Goal: Check status: Check status

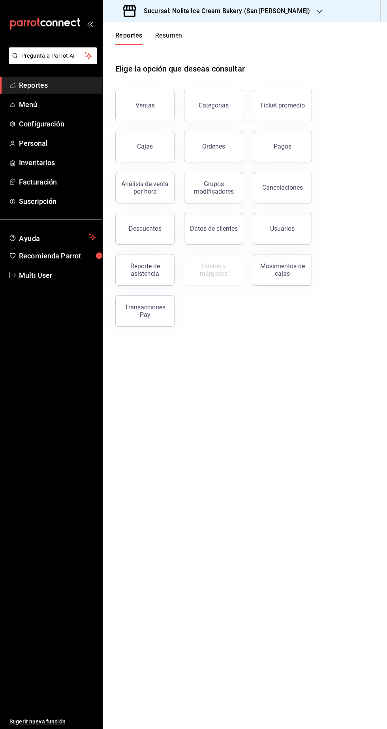
click at [289, 533] on main "Elige la opción que deseas consultar Ventas Categorías Ticket promedio Cajas Ór…" at bounding box center [245, 387] width 284 height 684
click at [270, 13] on h3 "Sucursal: Nolita Ice Cream Bakery (San [PERSON_NAME])" at bounding box center [223, 10] width 173 height 9
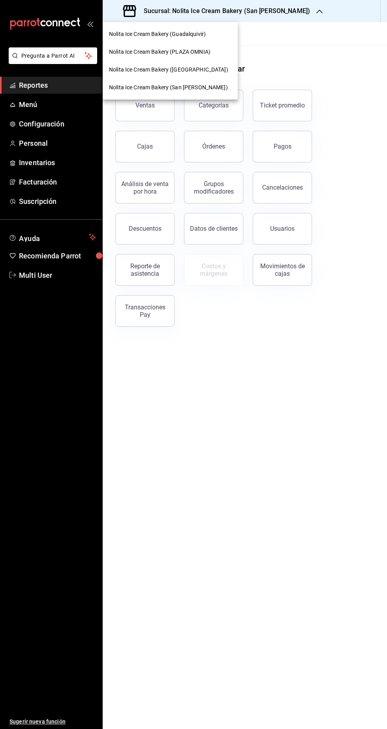
click at [217, 57] on div "Nolita Ice Cream Bakery (PLAZA OMNIA)" at bounding box center [170, 52] width 135 height 18
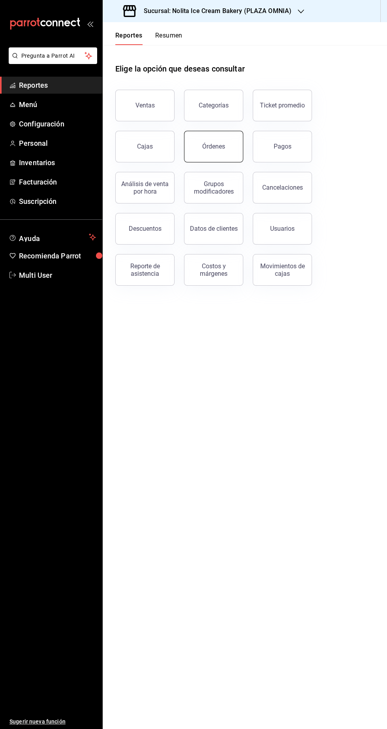
click at [213, 151] on button "Órdenes" at bounding box center [213, 147] width 59 height 32
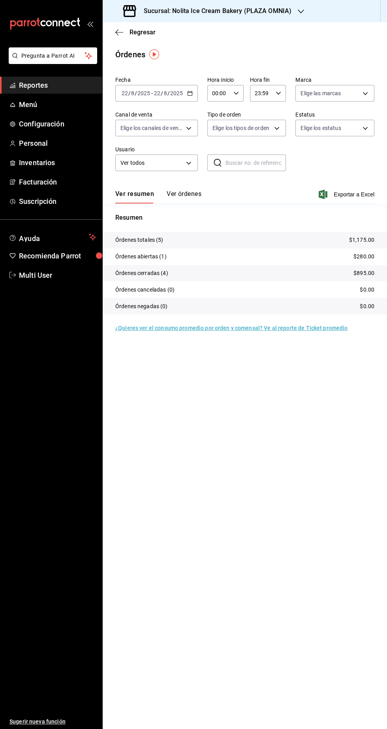
click at [194, 196] on button "Ver órdenes" at bounding box center [184, 196] width 35 height 13
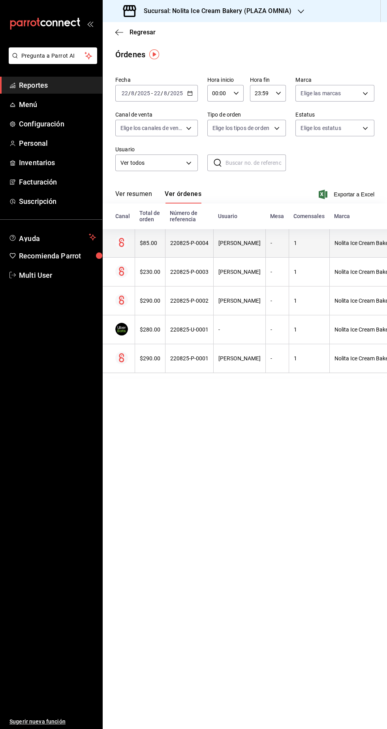
click at [221, 250] on th "[PERSON_NAME]" at bounding box center [239, 243] width 52 height 29
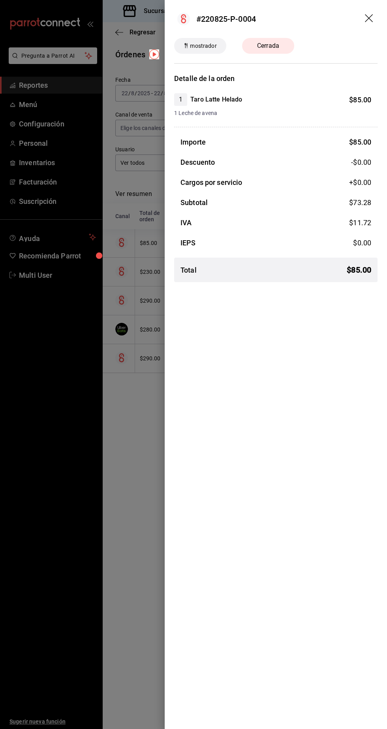
click at [123, 593] on div at bounding box center [193, 364] width 387 height 729
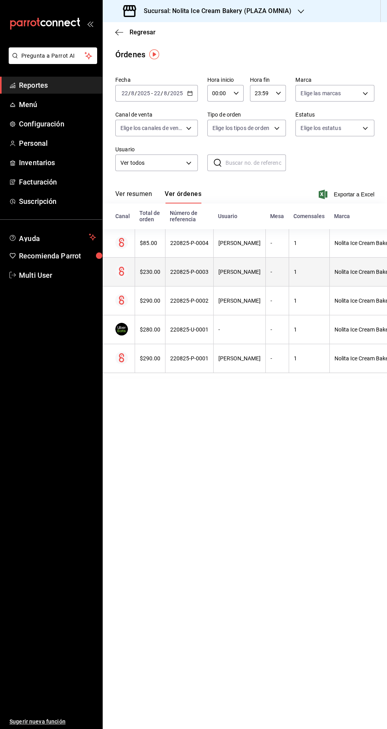
click at [179, 286] on th "220825-P-0003" at bounding box center [189, 272] width 48 height 29
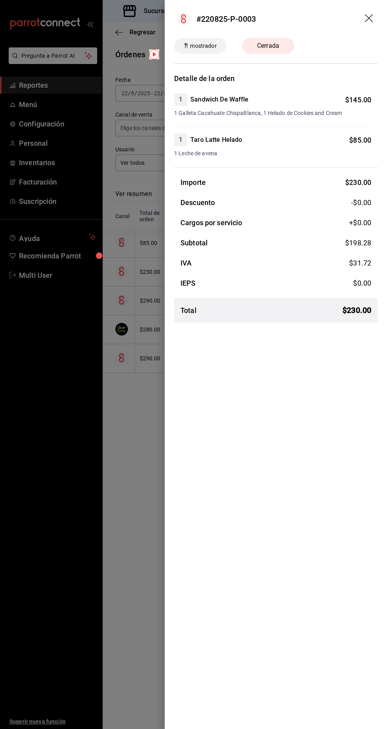
click at [117, 613] on div at bounding box center [193, 364] width 387 height 729
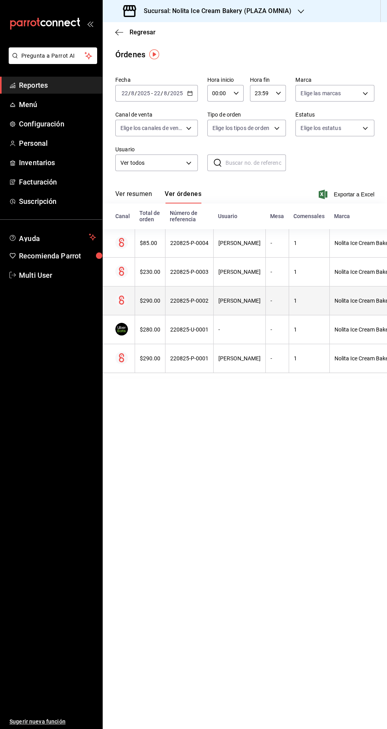
click at [182, 301] on div "220825-P-0002" at bounding box center [189, 300] width 38 height 6
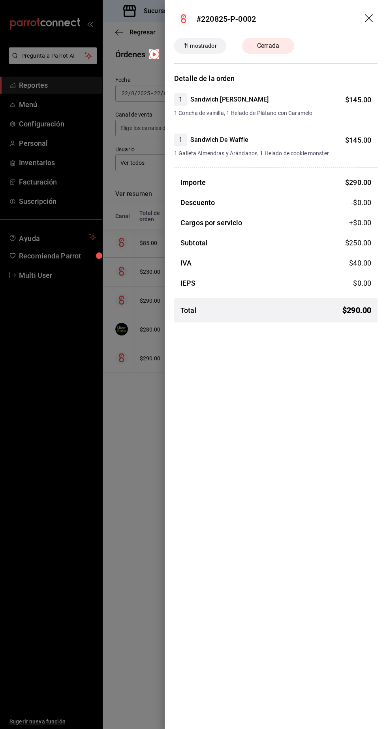
click at [77, 599] on div at bounding box center [193, 364] width 387 height 729
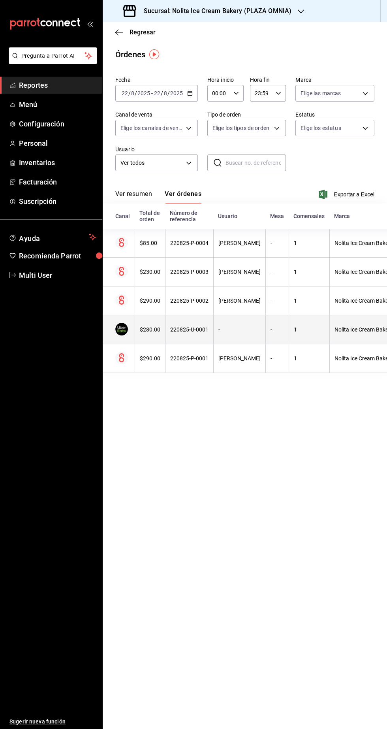
click at [178, 332] on div "220825-U-0001" at bounding box center [189, 329] width 38 height 6
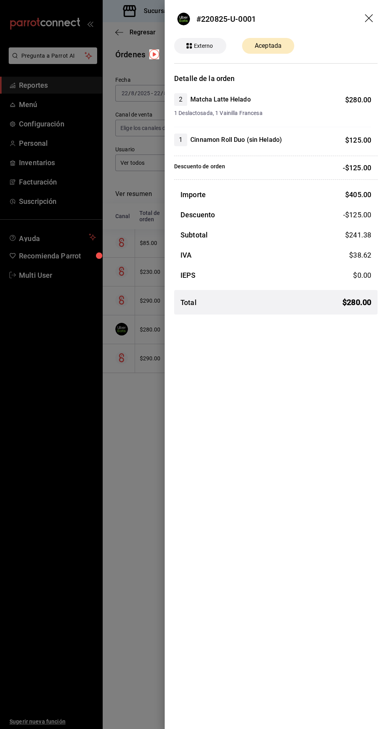
click at [106, 616] on div at bounding box center [193, 364] width 387 height 729
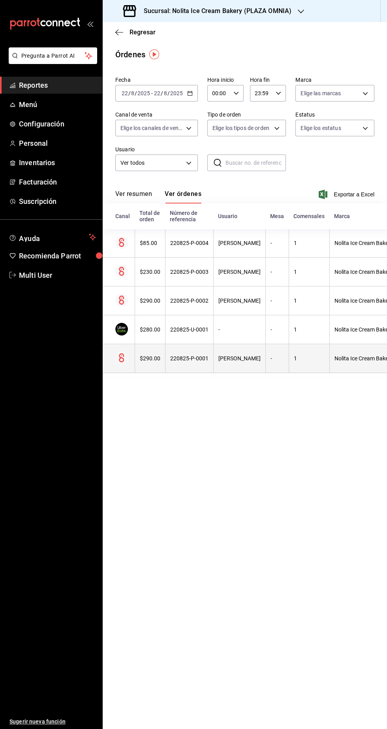
click at [165, 361] on th "220825-P-0001" at bounding box center [189, 358] width 48 height 29
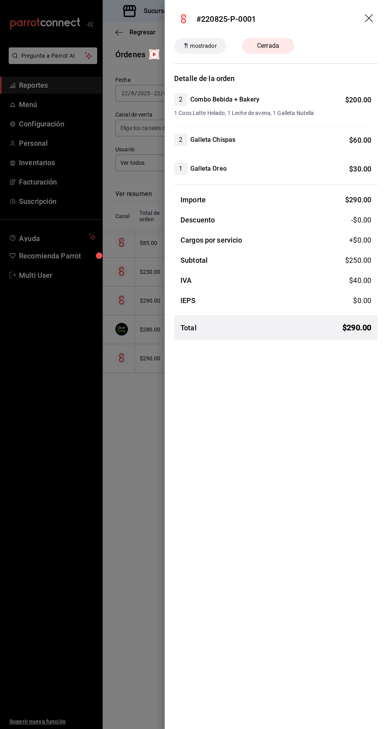
click at [104, 608] on div at bounding box center [193, 364] width 387 height 729
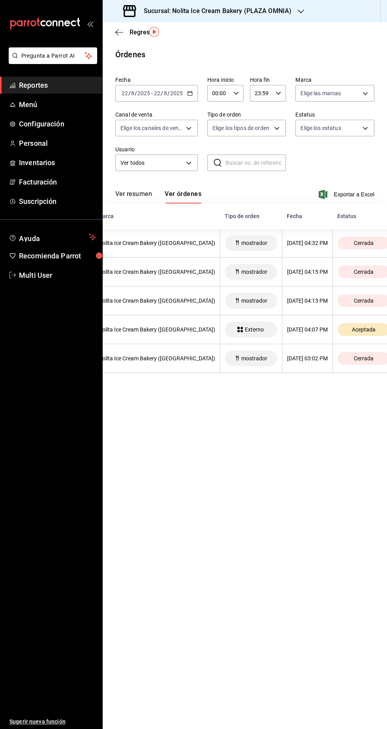
scroll to position [22, 0]
click at [282, 20] on div "Sucursal: Nolita Ice Cream Bakery (PLAZA OMNIA)" at bounding box center [208, 11] width 198 height 22
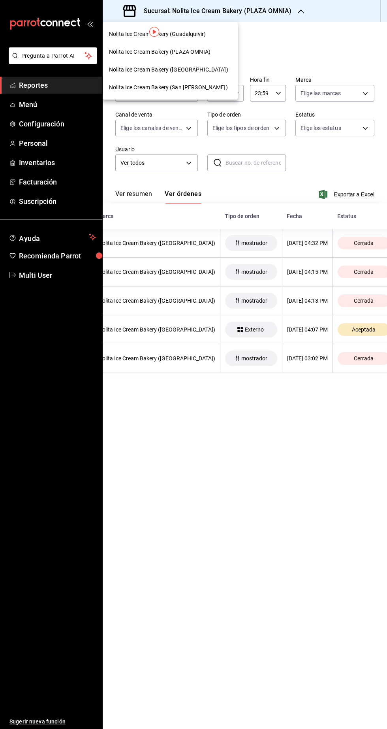
click at [209, 43] on div "Nolita Ice Cream Bakery (PLAZA OMNIA)" at bounding box center [170, 52] width 135 height 18
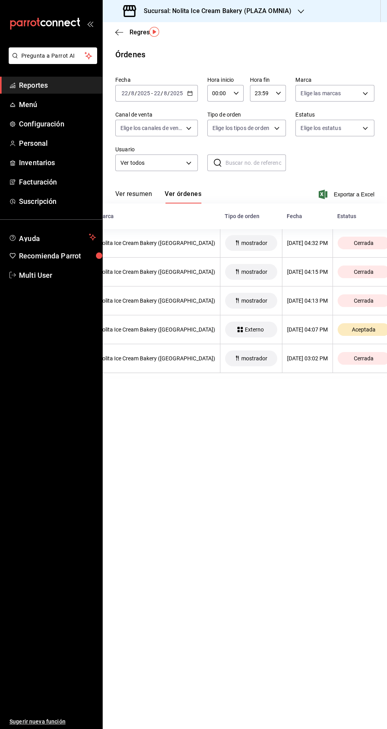
click at [270, 12] on h3 "Sucursal: Nolita Ice Cream Bakery (PLAZA OMNIA)" at bounding box center [214, 10] width 154 height 9
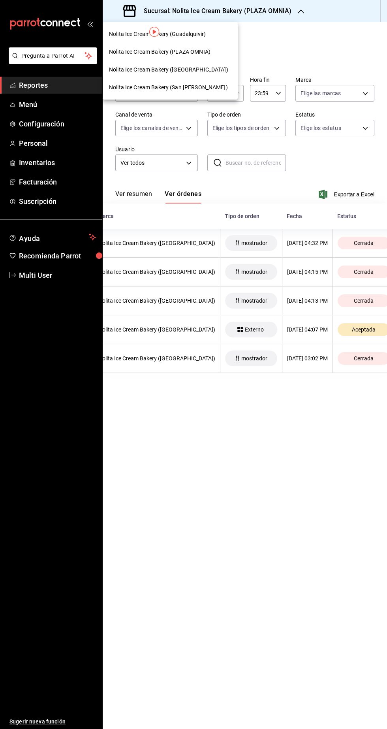
click at [215, 35] on div "Nolita Ice Cream Bakery (Guadalquivir)" at bounding box center [170, 34] width 122 height 8
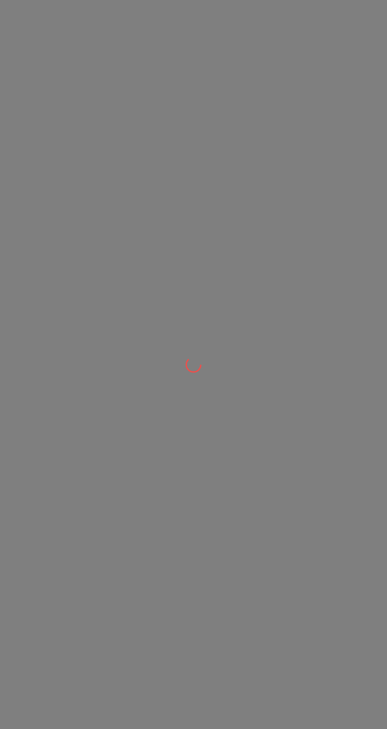
scroll to position [0, 0]
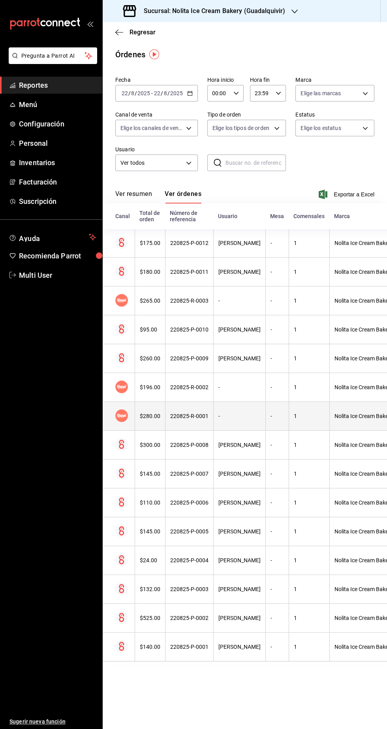
click at [328, 404] on th "1" at bounding box center [309, 416] width 41 height 29
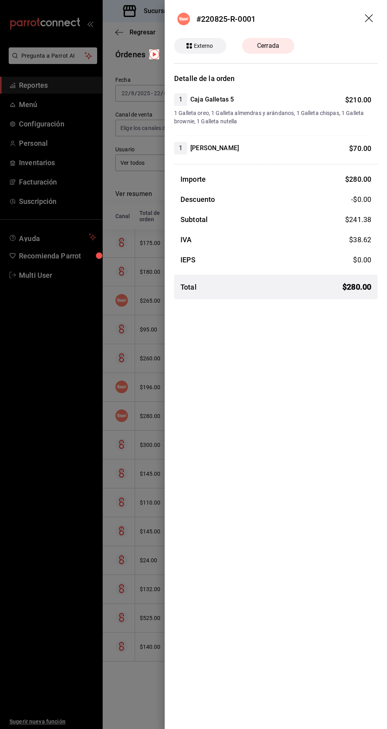
click at [95, 550] on div at bounding box center [193, 364] width 387 height 729
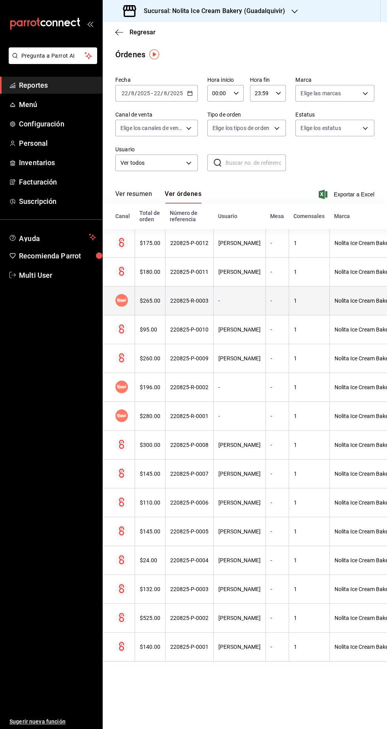
click at [273, 301] on div "-" at bounding box center [277, 300] width 13 height 6
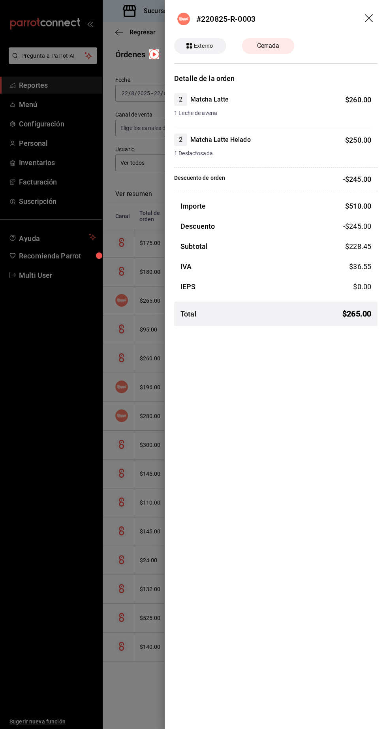
click at [128, 459] on div at bounding box center [193, 364] width 387 height 729
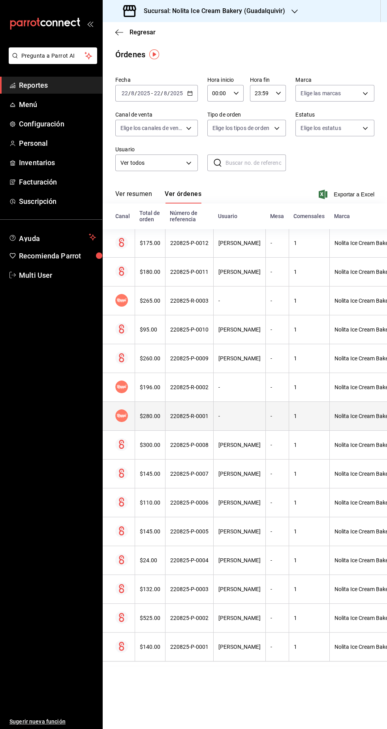
click at [179, 402] on th "220825-R-0001" at bounding box center [189, 416] width 48 height 29
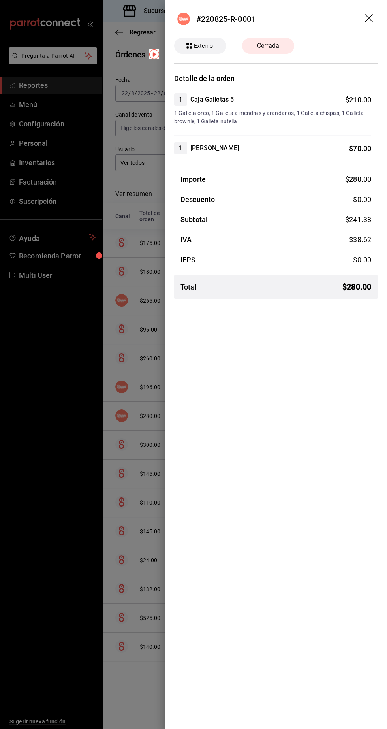
click at [121, 535] on div at bounding box center [193, 364] width 387 height 729
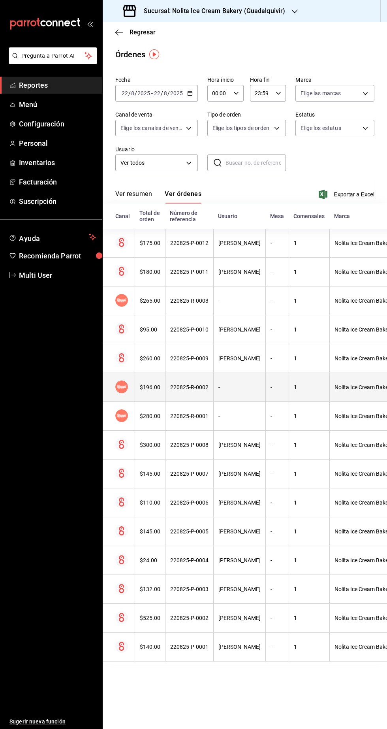
click at [181, 395] on th "220825-R-0002" at bounding box center [189, 387] width 48 height 29
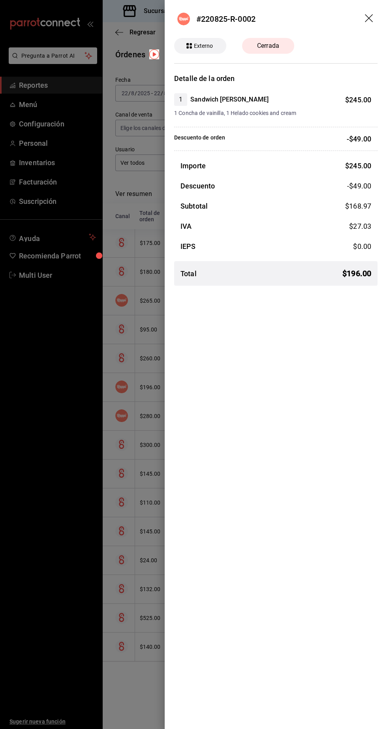
click at [115, 512] on div at bounding box center [193, 364] width 387 height 729
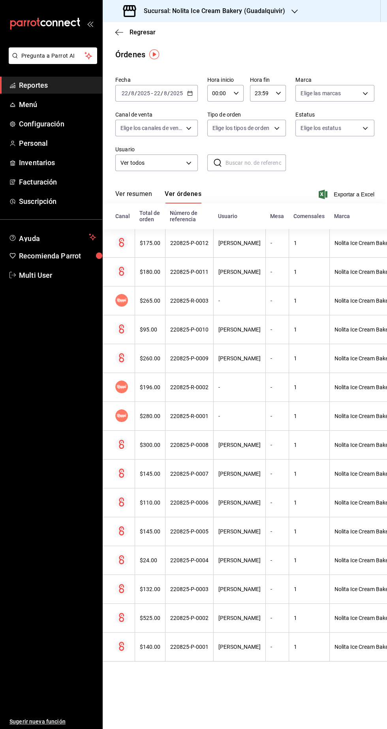
click at [261, 11] on h3 "Sucursal: Nolita Ice Cream Bakery (Guadalquivir)" at bounding box center [211, 10] width 148 height 9
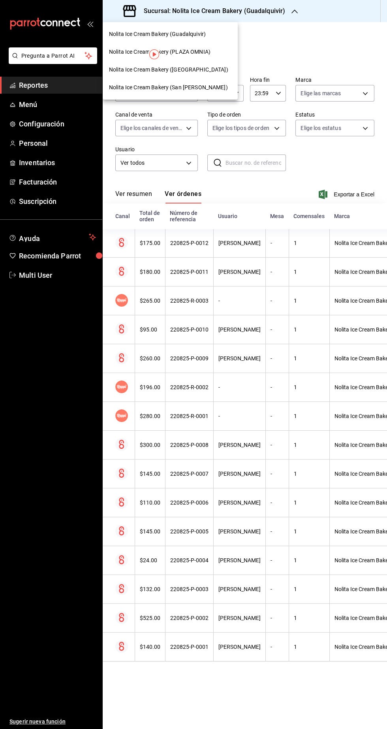
click at [215, 77] on div "Nolita Ice Cream Bakery ([GEOGRAPHIC_DATA])" at bounding box center [170, 70] width 135 height 18
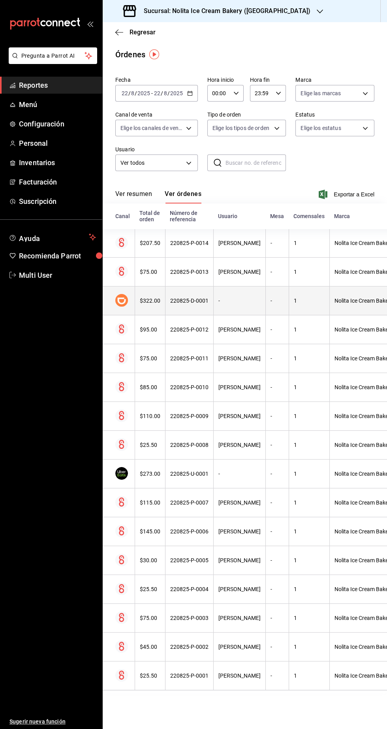
click at [290, 309] on th "1" at bounding box center [309, 300] width 41 height 29
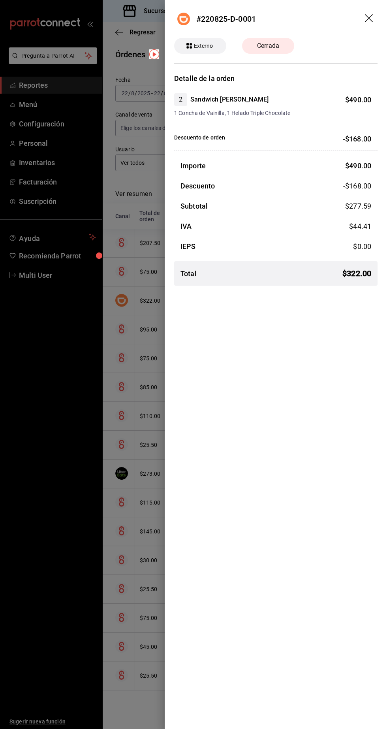
click at [127, 409] on div at bounding box center [193, 364] width 387 height 729
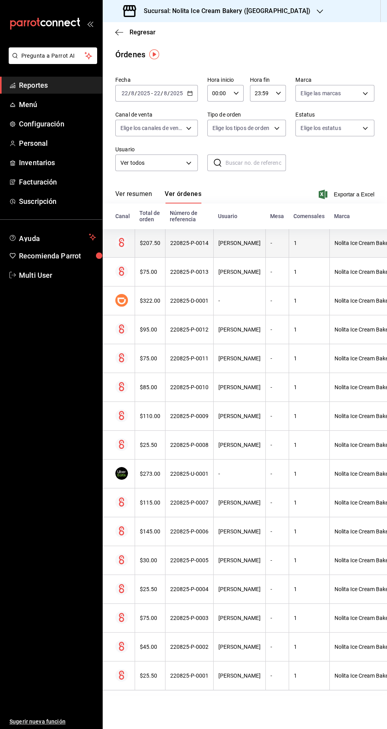
click at [279, 248] on th "-" at bounding box center [276, 243] width 23 height 29
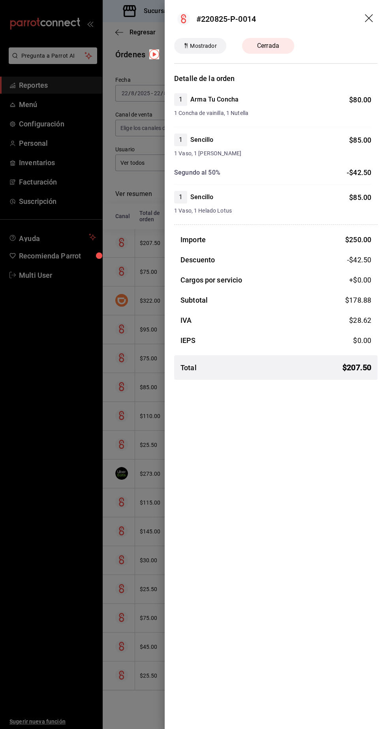
click at [138, 532] on div at bounding box center [193, 364] width 387 height 729
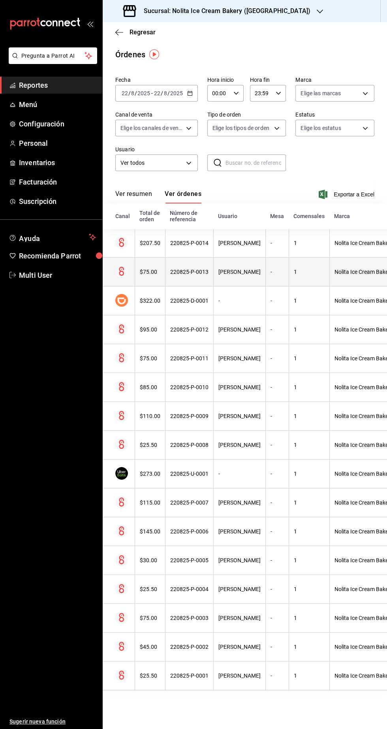
click at [244, 281] on th "[PERSON_NAME]" at bounding box center [239, 272] width 52 height 29
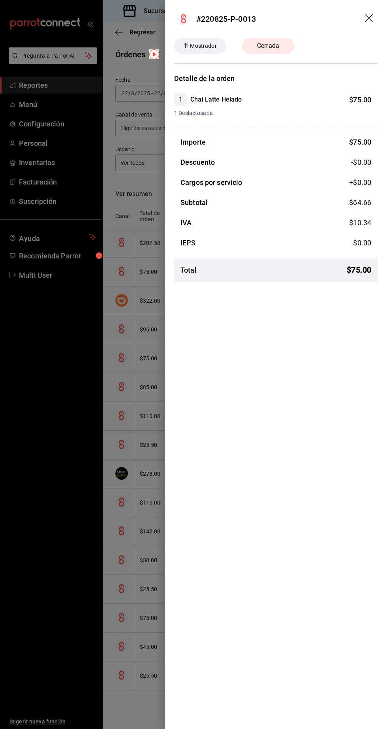
click at [115, 476] on div at bounding box center [193, 364] width 387 height 729
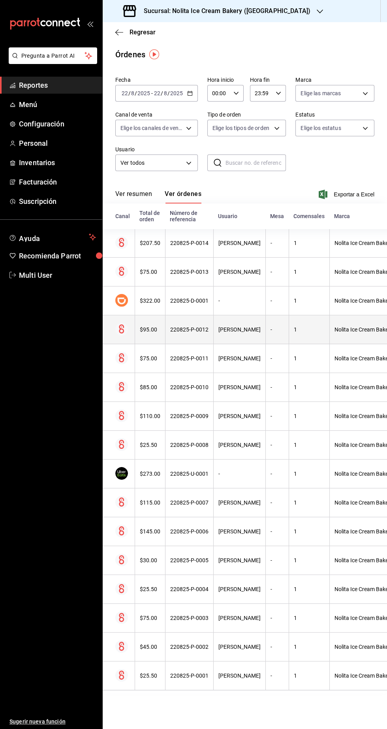
click at [202, 332] on div "220825-P-0012" at bounding box center [189, 329] width 38 height 6
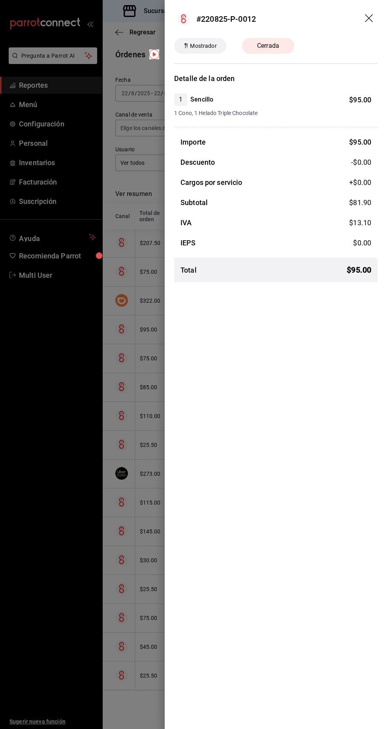
click at [123, 446] on div at bounding box center [193, 364] width 387 height 729
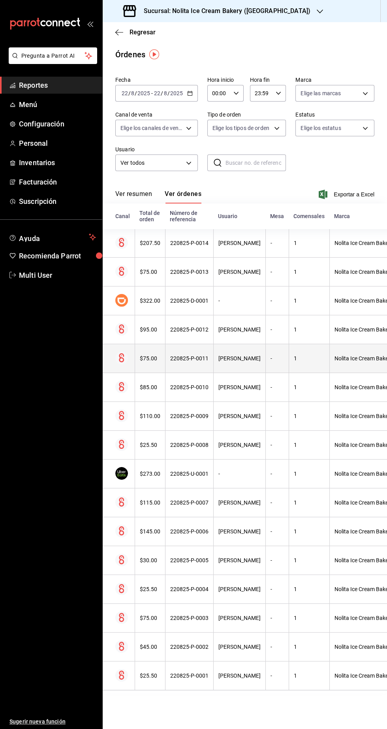
click at [183, 358] on div "220825-P-0011" at bounding box center [189, 358] width 38 height 6
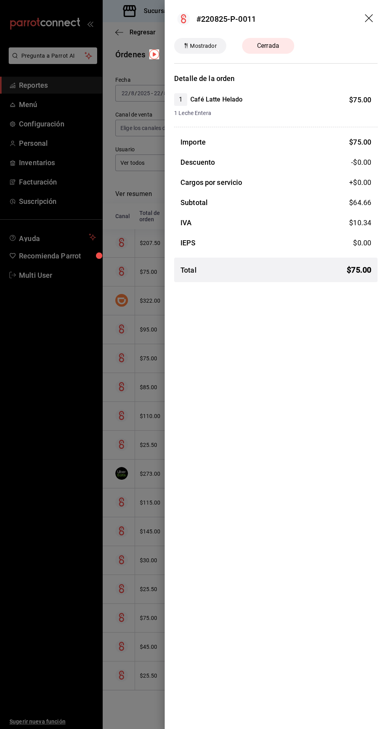
click at [139, 433] on div at bounding box center [193, 364] width 387 height 729
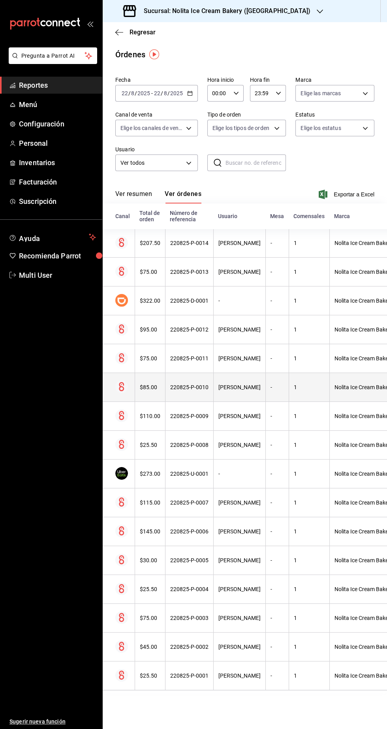
click at [188, 385] on div "220825-P-0010" at bounding box center [189, 387] width 38 height 6
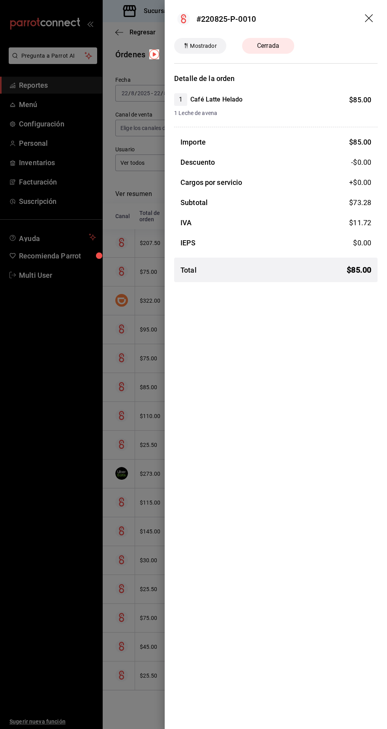
click at [142, 451] on div at bounding box center [193, 364] width 387 height 729
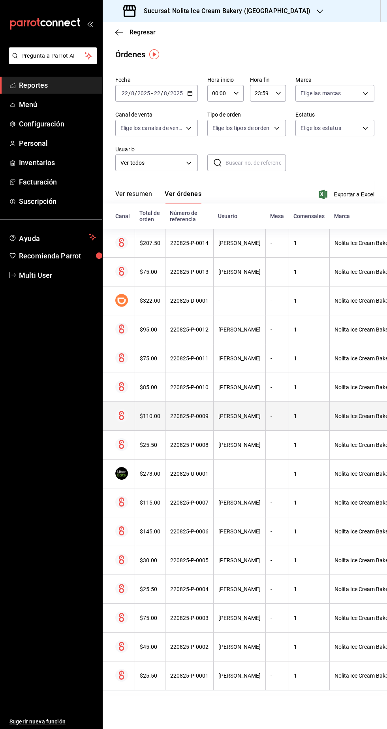
click at [166, 422] on th "220825-P-0009" at bounding box center [189, 416] width 48 height 29
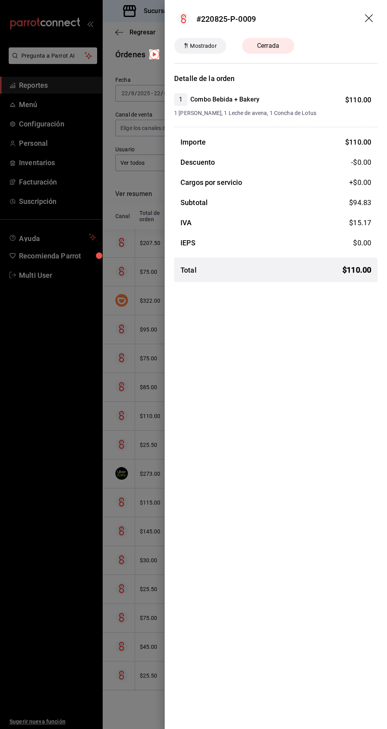
click at [134, 420] on div at bounding box center [193, 364] width 387 height 729
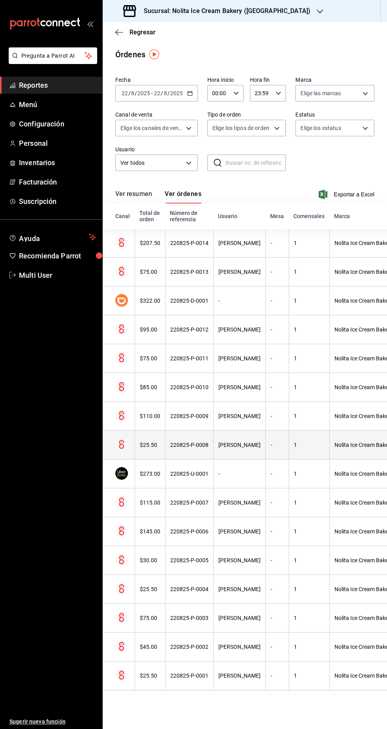
click at [183, 452] on th "220825-P-0008" at bounding box center [189, 445] width 48 height 29
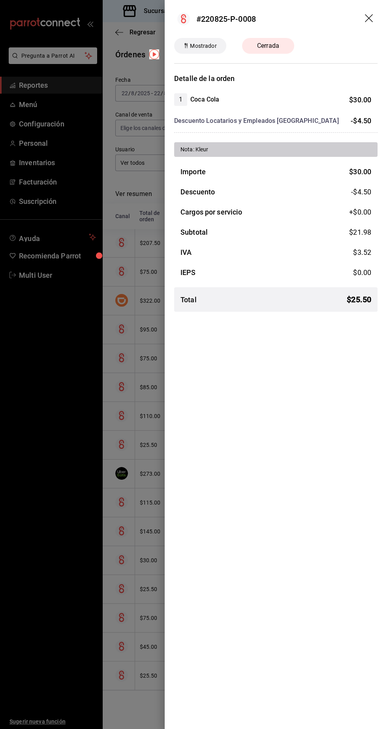
click at [143, 418] on div at bounding box center [193, 364] width 387 height 729
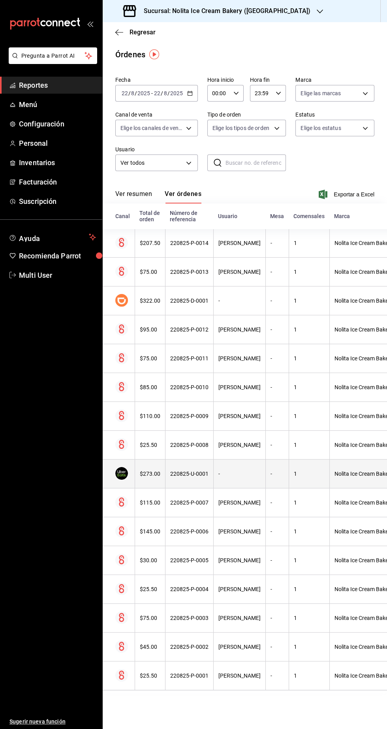
click at [165, 476] on th "220825-U-0001" at bounding box center [189, 473] width 48 height 29
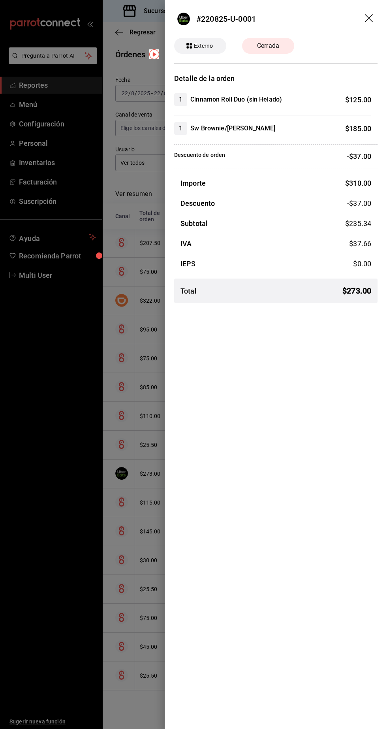
click at [142, 507] on div at bounding box center [193, 364] width 387 height 729
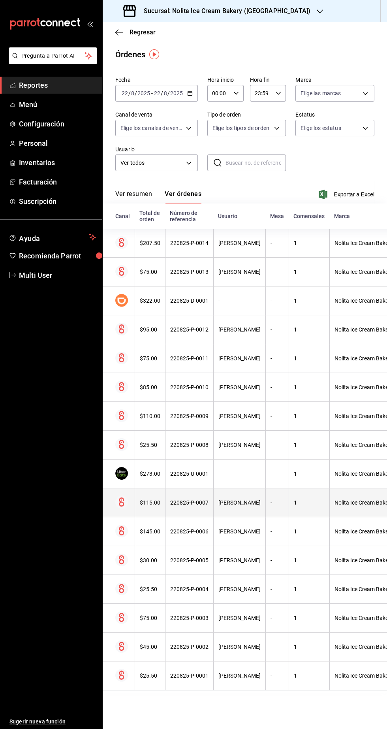
click at [168, 503] on th "220825-P-0007" at bounding box center [189, 502] width 48 height 29
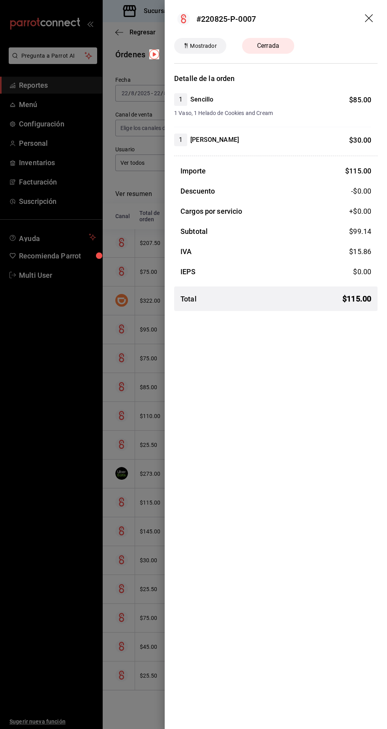
click at [134, 499] on div at bounding box center [193, 364] width 387 height 729
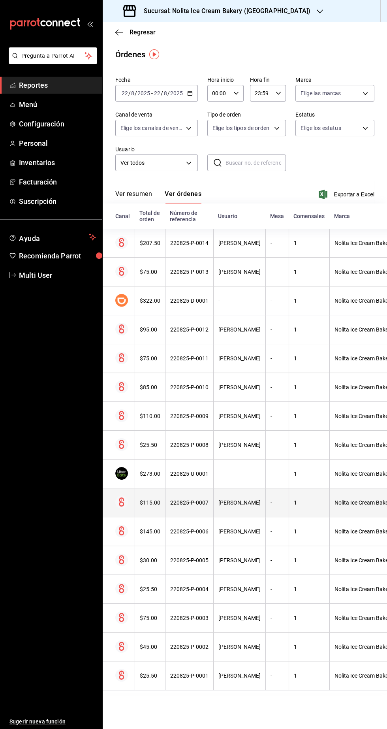
click at [170, 507] on th "220825-P-0007" at bounding box center [189, 502] width 48 height 29
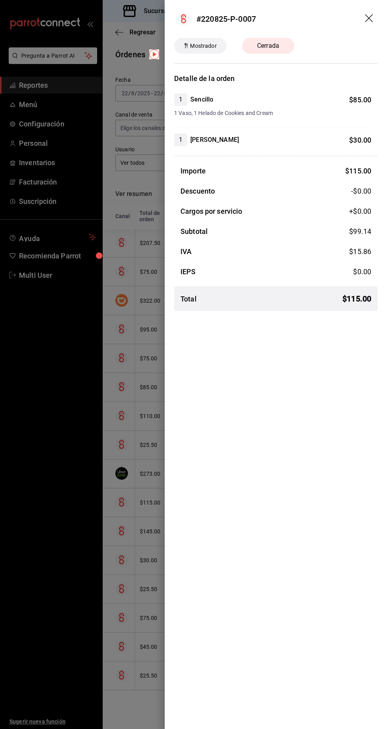
click at [124, 512] on div at bounding box center [193, 364] width 387 height 729
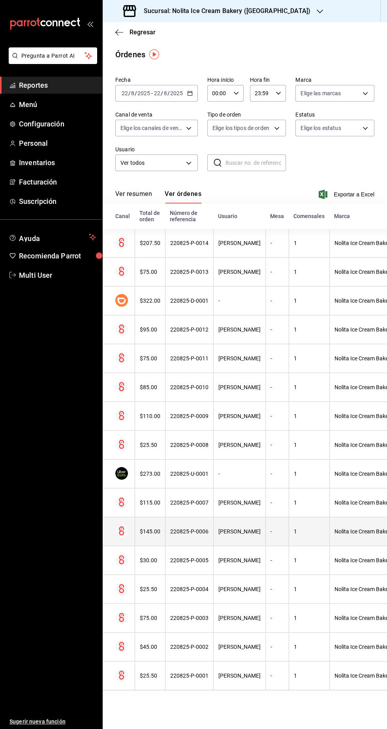
click at [176, 541] on th "220825-P-0006" at bounding box center [189, 531] width 48 height 29
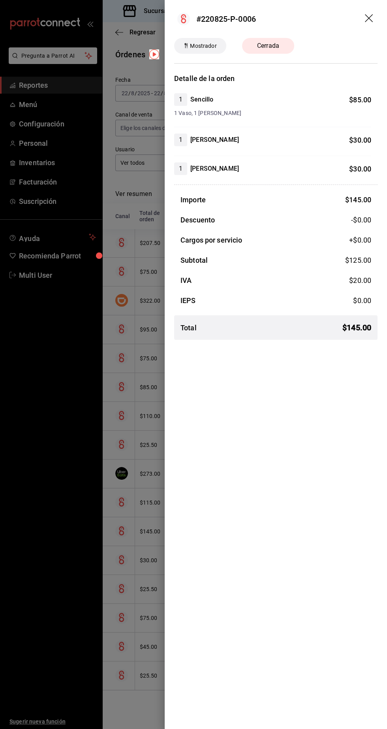
click at [116, 516] on div at bounding box center [193, 364] width 387 height 729
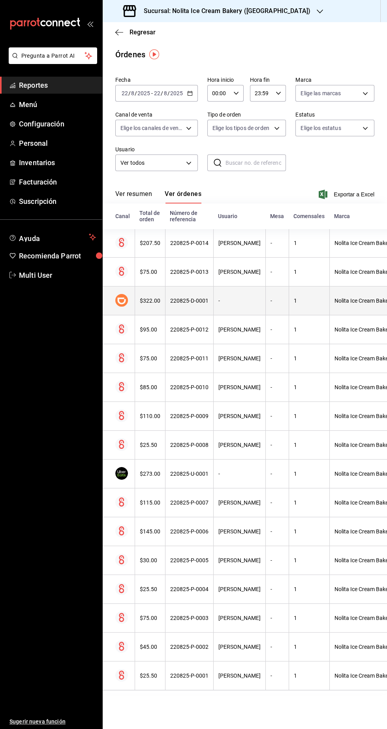
click at [294, 301] on div "1" at bounding box center [309, 300] width 31 height 6
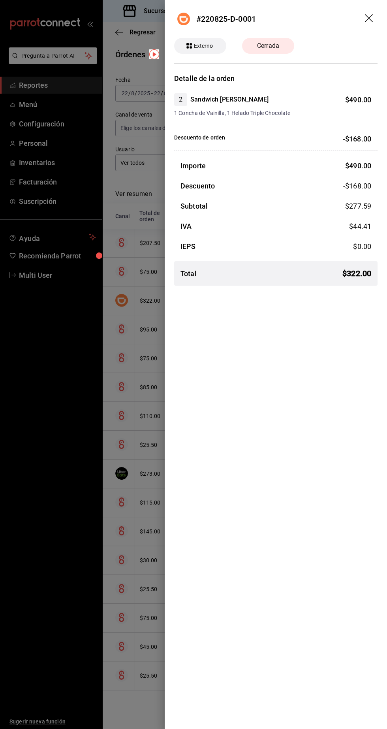
click at [136, 550] on div at bounding box center [193, 364] width 387 height 729
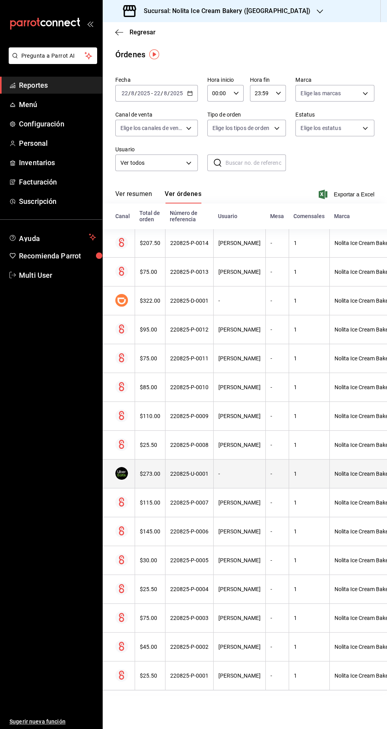
click at [181, 475] on div "220825-U-0001" at bounding box center [189, 474] width 38 height 6
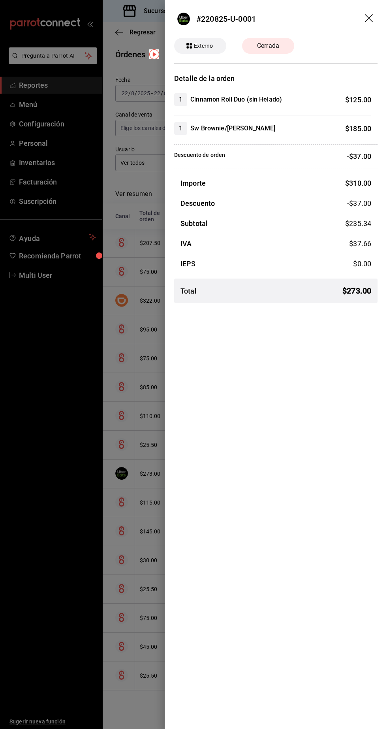
click at [123, 541] on div at bounding box center [193, 364] width 387 height 729
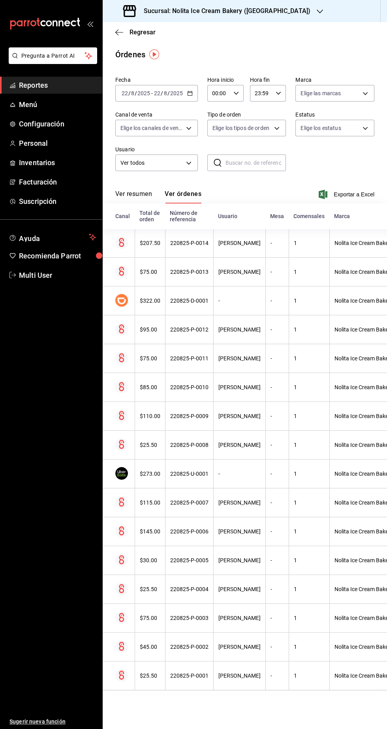
click at [148, 48] on main "Regresar Órdenes Fecha [DATE] [DATE] - [DATE] [DATE] Hora inicio 00:00 Hora ini…" at bounding box center [245, 375] width 284 height 707
click at [143, 32] on span "Regresar" at bounding box center [143, 32] width 26 height 8
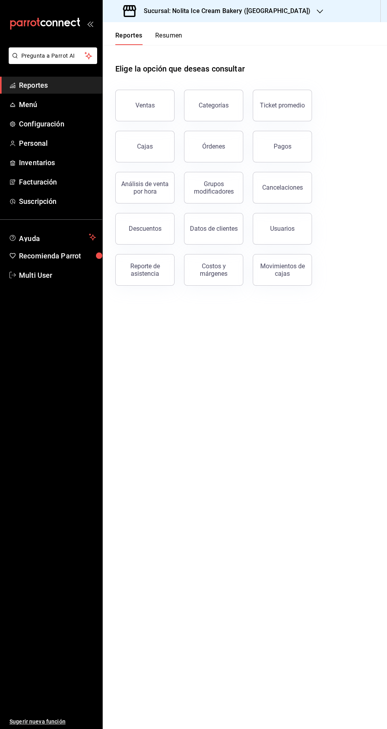
click at [177, 38] on button "Resumen" at bounding box center [168, 38] width 27 height 13
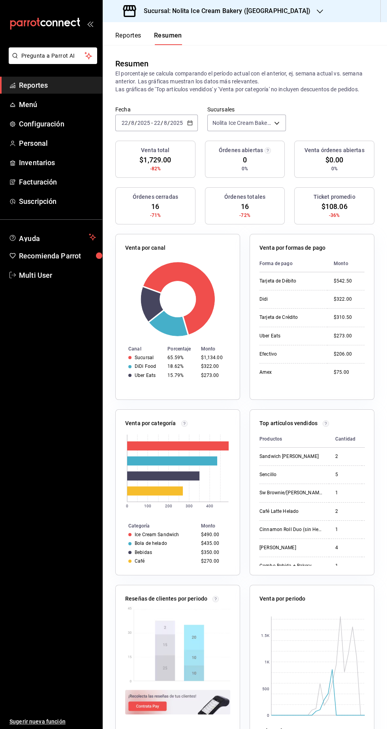
click at [165, 123] on input "8" at bounding box center [166, 123] width 4 height 6
click at [166, 239] on span "Rango de fechas" at bounding box center [152, 236] width 61 height 8
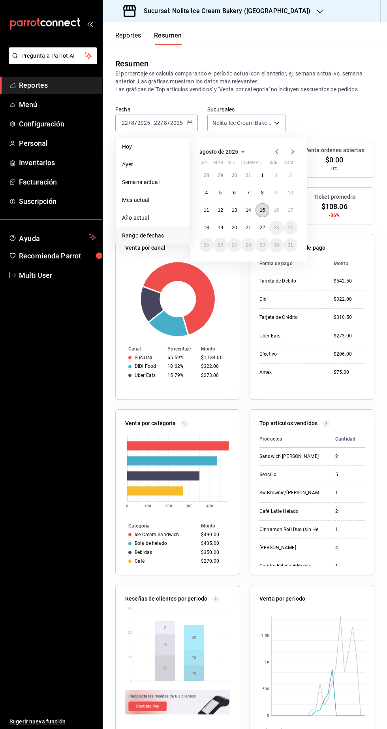
click at [262, 210] on abbr "15" at bounding box center [262, 210] width 5 height 6
click at [265, 212] on button "15" at bounding box center [263, 210] width 14 height 14
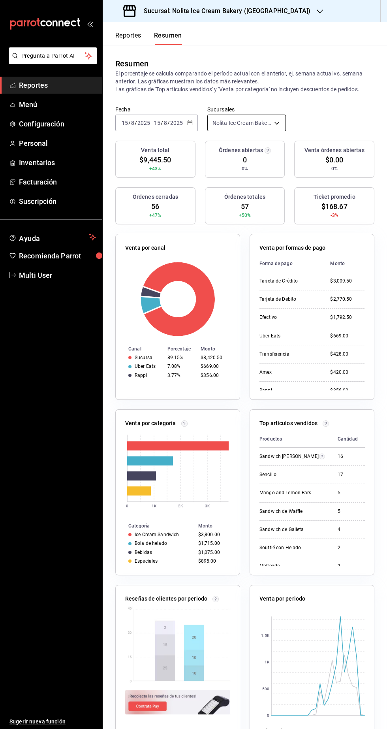
click at [238, 126] on body "Pregunta a Parrot AI Reportes Menú Configuración Personal Inventarios Facturaci…" at bounding box center [193, 364] width 387 height 729
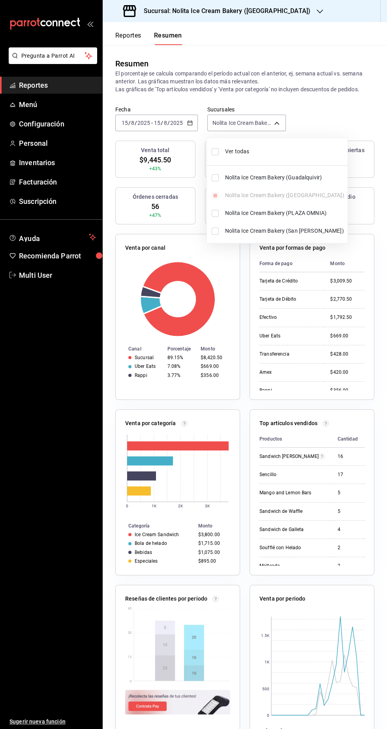
click at [264, 152] on span "Ver todas" at bounding box center [284, 151] width 119 height 8
type input "[object Object],[object Object],[object Object],[object Object]"
checkbox input "true"
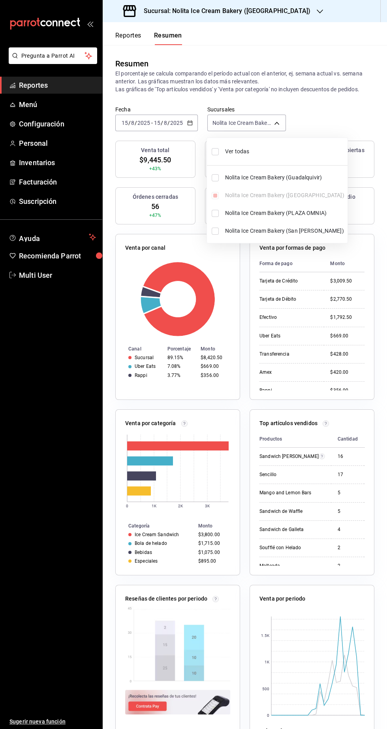
checkbox input "true"
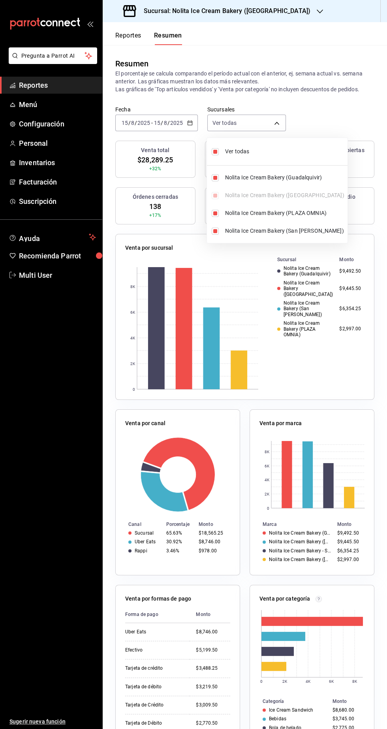
click at [356, 86] on div at bounding box center [193, 364] width 387 height 729
